Goal: Answer question/provide support: Answer question/provide support

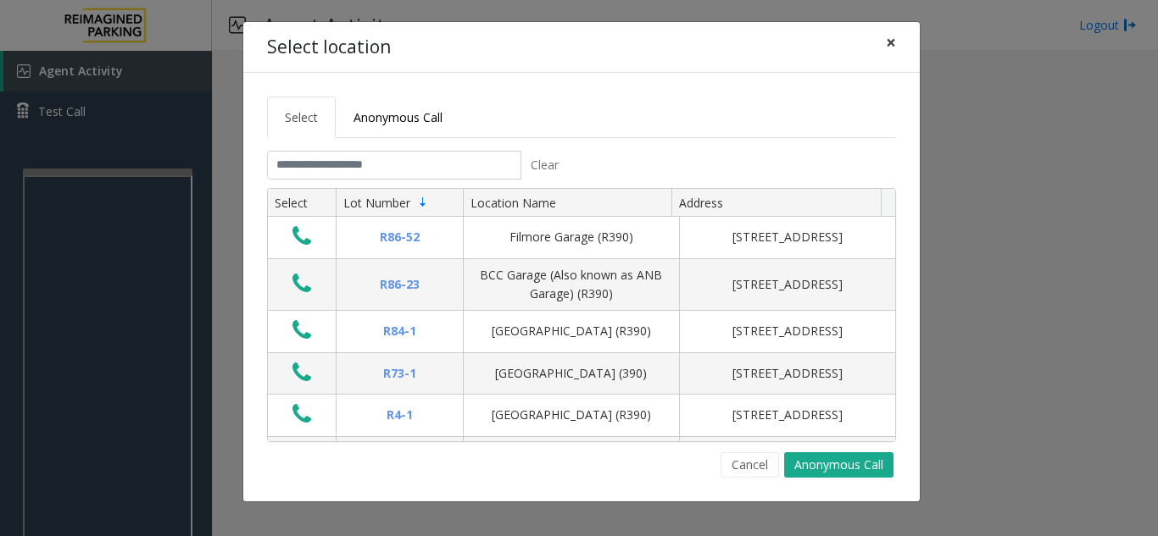
click at [892, 36] on span "×" at bounding box center [891, 43] width 10 height 24
click at [882, 41] on button "×" at bounding box center [891, 43] width 34 height 42
click at [447, 157] on input "text" at bounding box center [394, 165] width 254 height 29
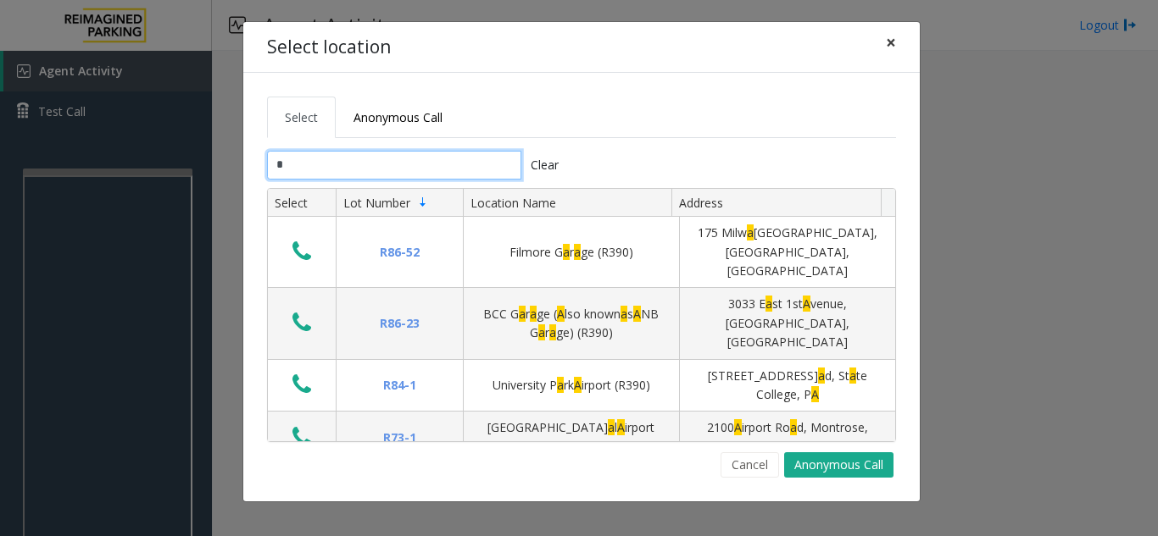
type input "*"
click at [893, 38] on span "×" at bounding box center [891, 43] width 10 height 24
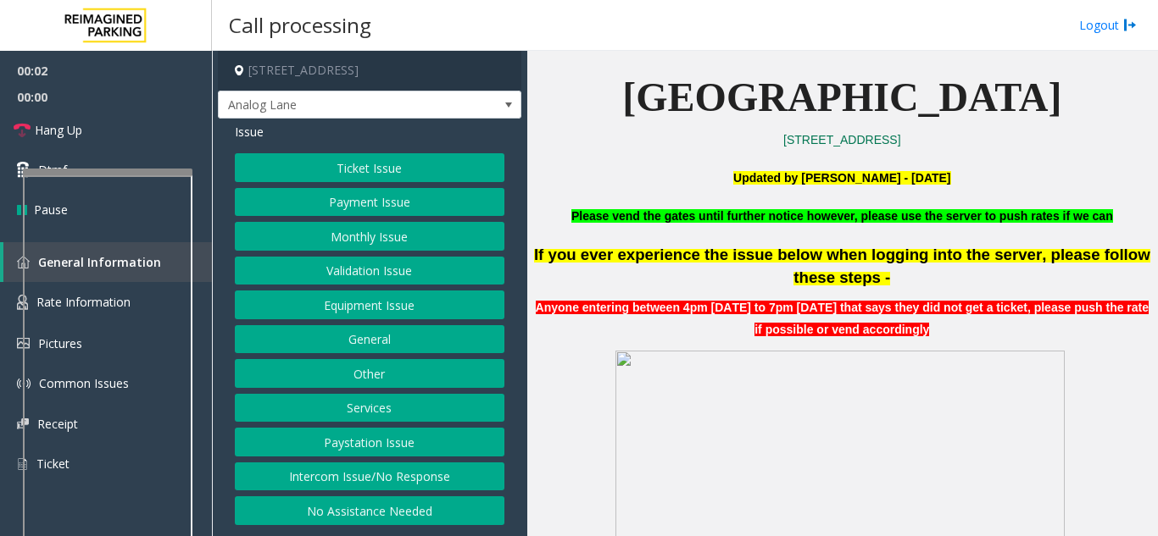
scroll to position [593, 0]
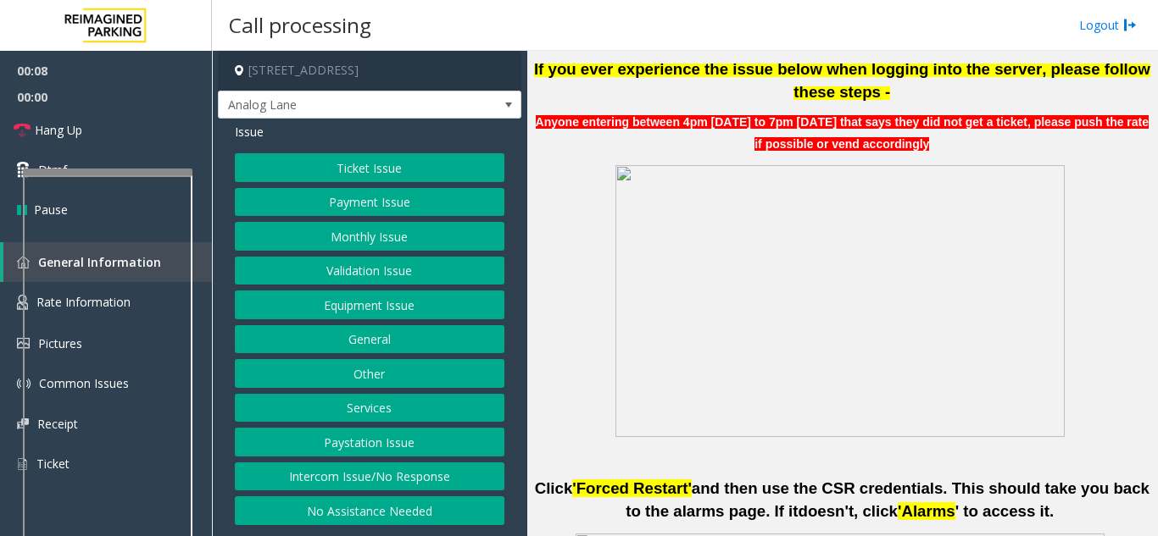
click at [474, 472] on button "Intercom Issue/No Response" at bounding box center [370, 477] width 270 height 29
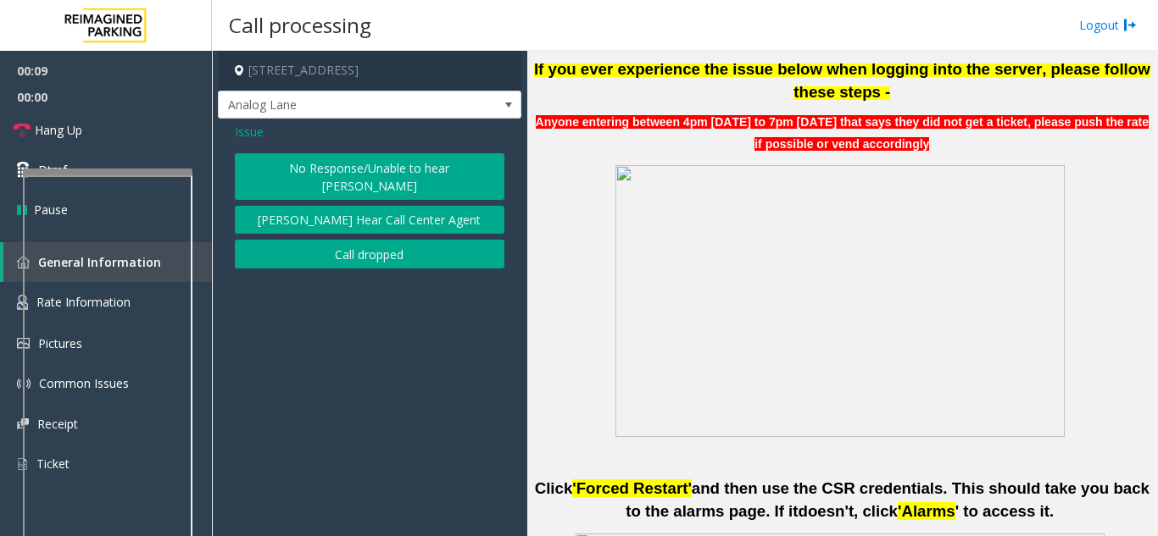
click at [433, 183] on div "No Response/Unable to hear [PERSON_NAME] Cannot Hear Call Center Agent Call dro…" at bounding box center [370, 210] width 270 height 115
click at [437, 173] on button "No Response/Unable to hear [PERSON_NAME]" at bounding box center [370, 176] width 270 height 47
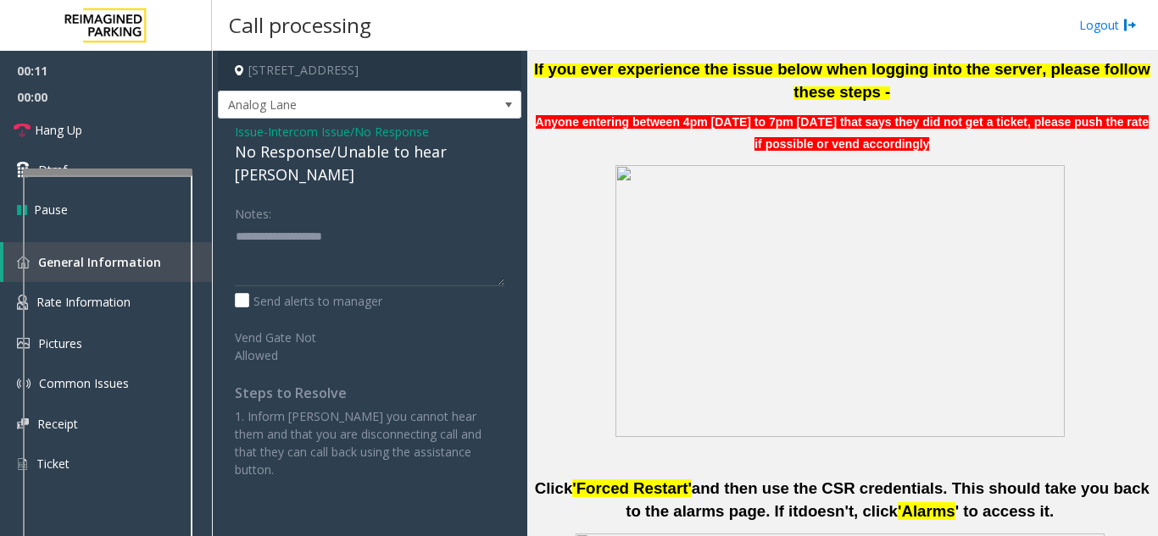
click at [366, 154] on div "No Response/Unable to hear [PERSON_NAME]" at bounding box center [370, 164] width 270 height 46
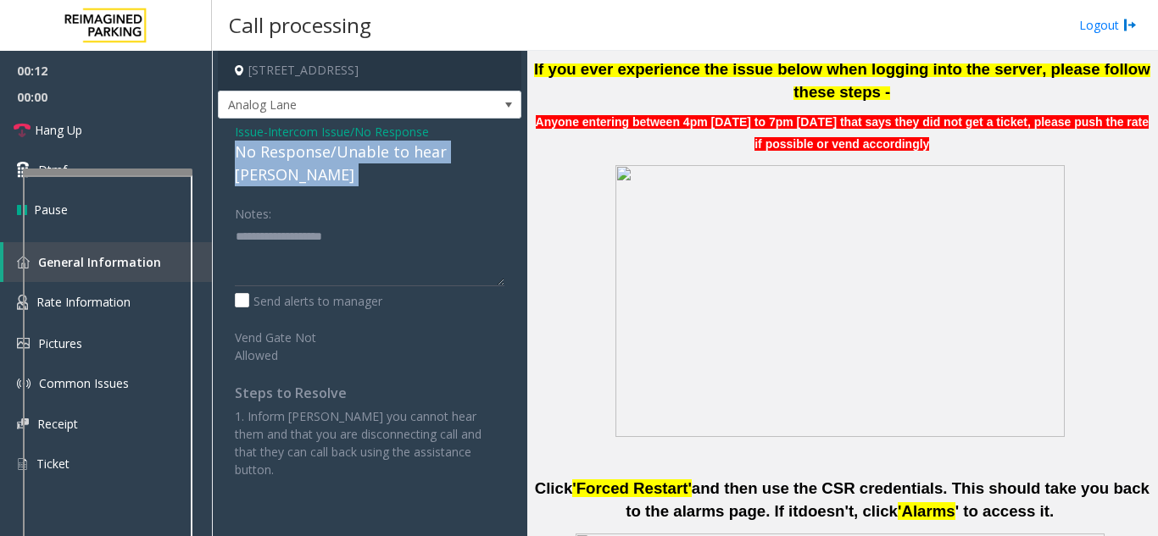
click at [366, 154] on div "No Response/Unable to hear [PERSON_NAME]" at bounding box center [370, 164] width 270 height 46
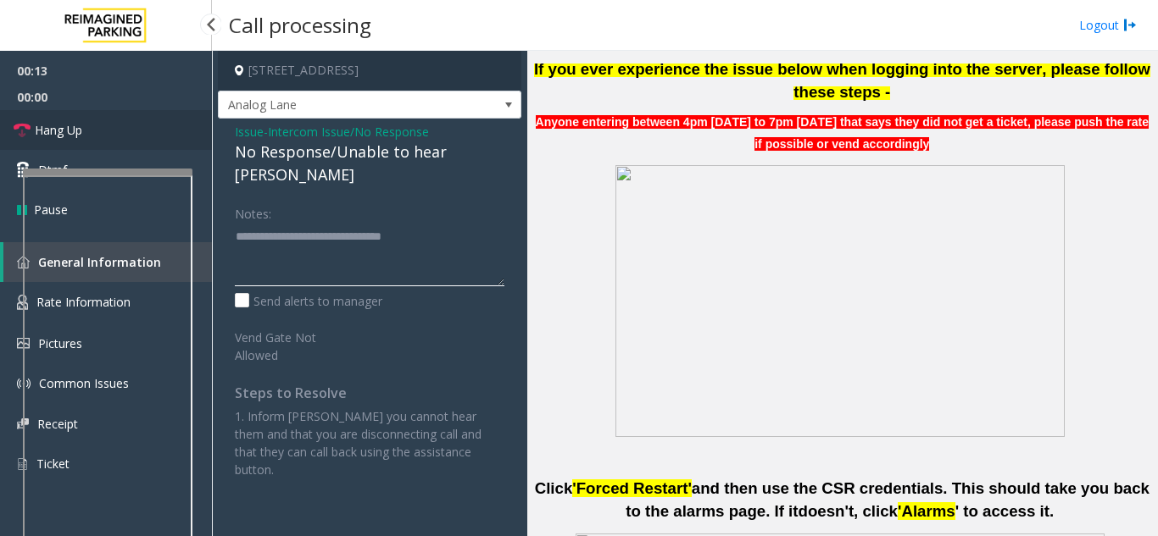
type textarea "**********"
click at [107, 120] on link "Hang Up" at bounding box center [106, 130] width 212 height 40
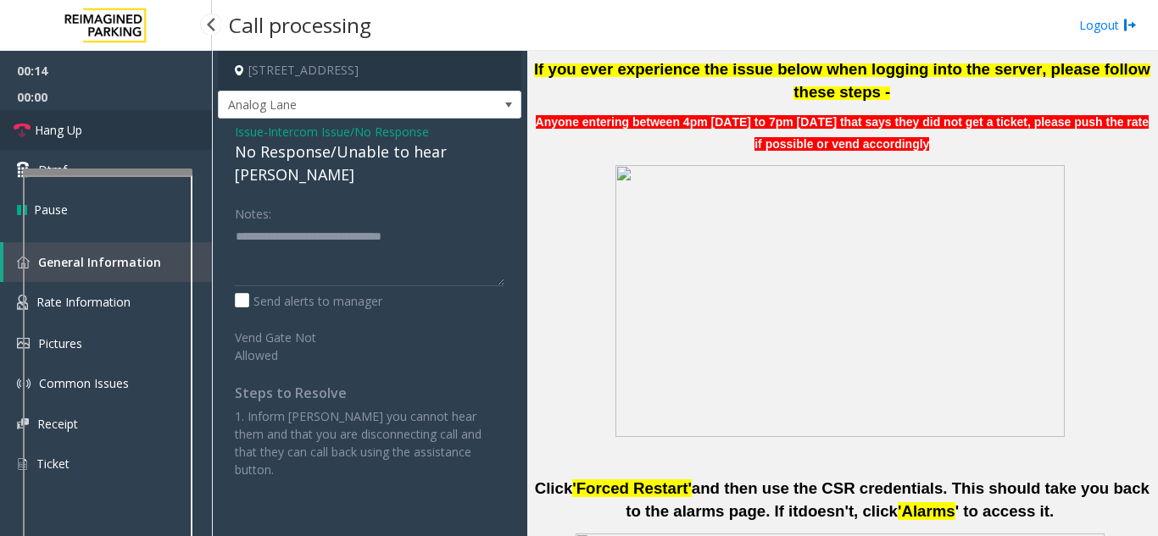
click at [107, 120] on link "Hang Up" at bounding box center [106, 130] width 212 height 40
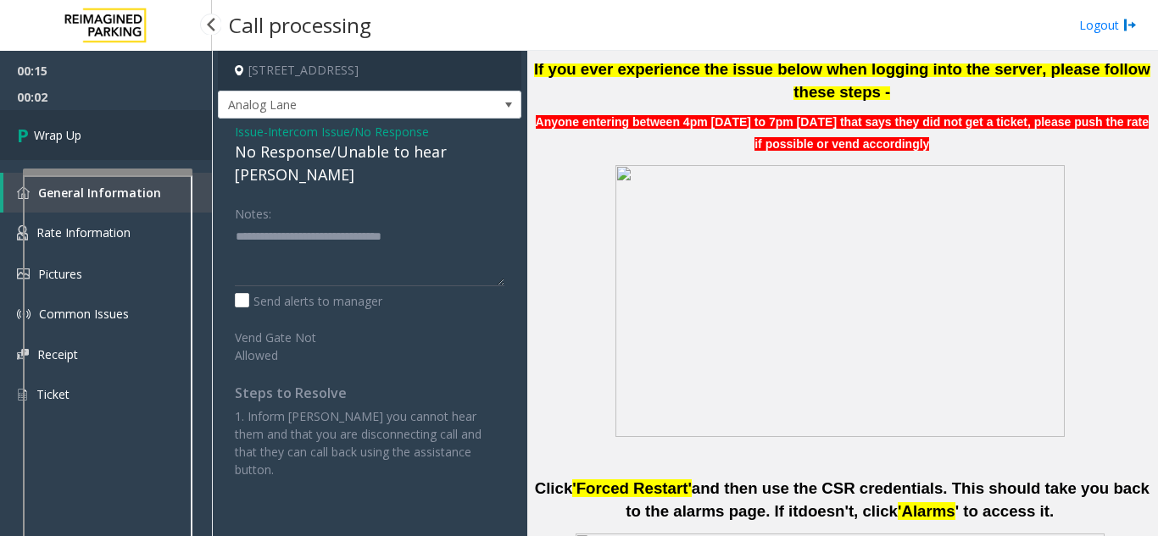
click at [107, 120] on link "Wrap Up" at bounding box center [106, 135] width 212 height 50
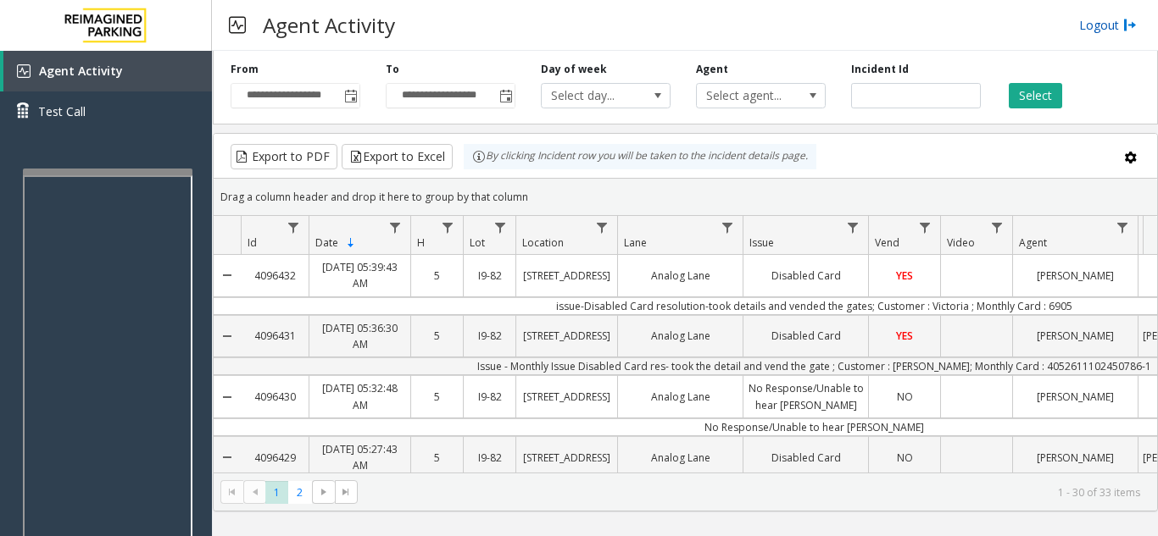
click at [1089, 27] on link "Logout" at bounding box center [1108, 25] width 58 height 18
